Goal: Task Accomplishment & Management: Manage account settings

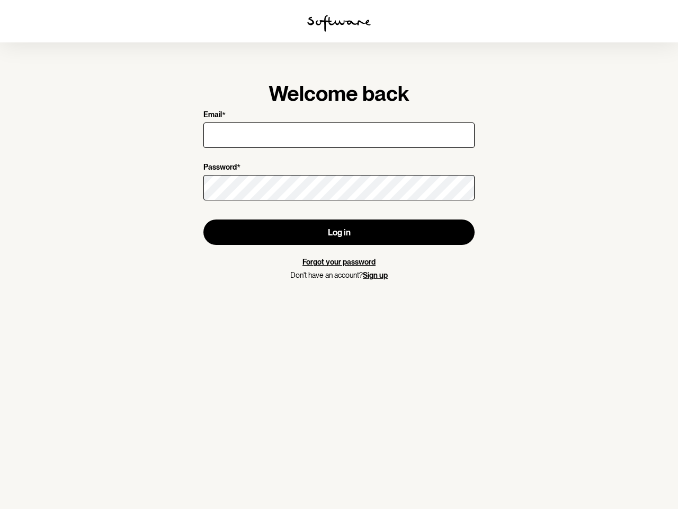
click at [339, 23] on img at bounding box center [339, 23] width 64 height 17
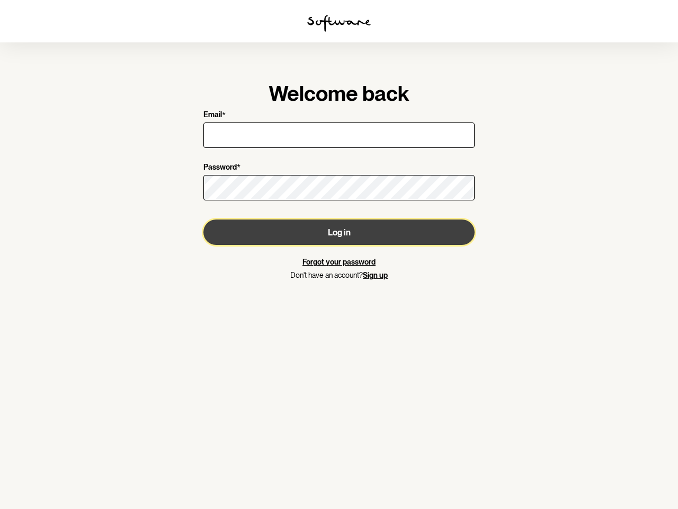
click at [339, 232] on button "Log in" at bounding box center [338, 231] width 271 height 25
